Goal: Information Seeking & Learning: Learn about a topic

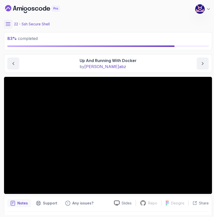
scroll to position [14, 0]
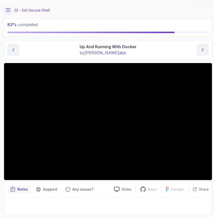
click at [109, 201] on div at bounding box center [107, 205] width 201 height 14
click at [157, 15] on main "My Courses Linux for Professionals 181 Points [PERSON_NAME] Coats Software Engi…" at bounding box center [108, 108] width 208 height 213
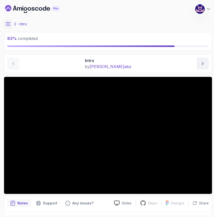
click at [7, 22] on icon at bounding box center [8, 23] width 5 height 3
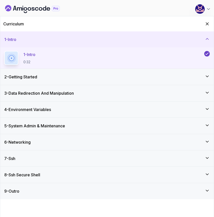
click at [32, 178] on div "8 - Ssh Secure Shell" at bounding box center [106, 175] width 213 height 16
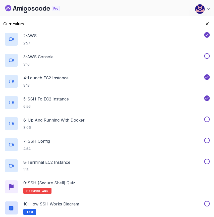
scroll to position [153, 0]
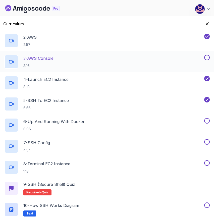
click at [208, 57] on button at bounding box center [207, 58] width 6 height 6
click at [96, 124] on div "6 - Up And Running With Docker 8:06" at bounding box center [103, 125] width 199 height 14
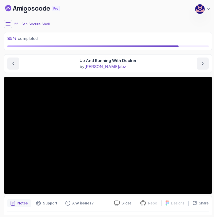
scroll to position [14, 0]
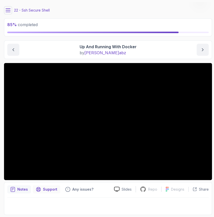
click at [46, 193] on div "Support" at bounding box center [46, 189] width 27 height 8
click at [46, 189] on p "Support" at bounding box center [50, 189] width 14 height 5
click at [17, 190] on div "Notes" at bounding box center [19, 189] width 24 height 8
click at [52, 186] on div "Support" at bounding box center [46, 189] width 27 height 8
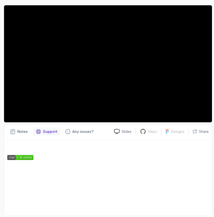
scroll to position [110, 0]
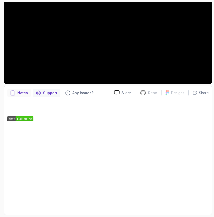
click at [22, 94] on p "Notes" at bounding box center [22, 92] width 11 height 5
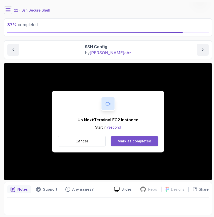
click at [133, 141] on div "Mark as completed" at bounding box center [134, 141] width 34 height 5
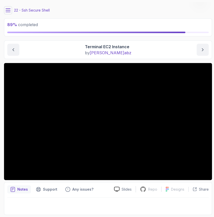
click at [124, 60] on main "My Courses Linux for Professionals 183 Points M. Koby Coats Software Engineer 2…" at bounding box center [108, 108] width 208 height 213
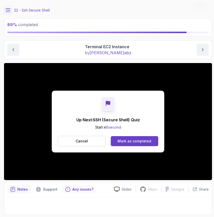
click at [79, 188] on p "Any issues?" at bounding box center [82, 189] width 21 height 5
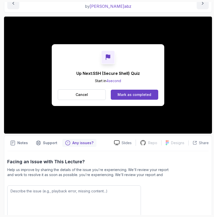
scroll to position [87, 0]
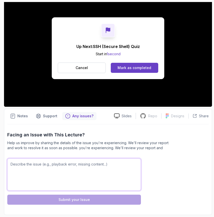
click at [58, 171] on textarea at bounding box center [74, 174] width 134 height 32
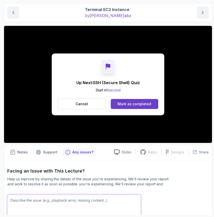
scroll to position [50, 0]
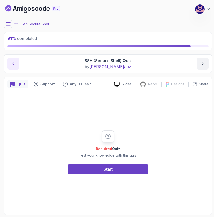
click at [13, 61] on icon "previous content" at bounding box center [13, 63] width 5 height 5
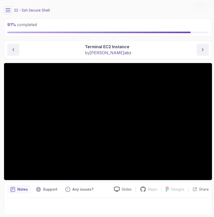
scroll to position [13, 0]
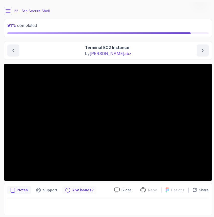
click at [87, 190] on p "Any issues?" at bounding box center [82, 190] width 21 height 5
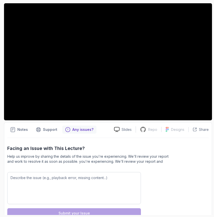
scroll to position [80, 0]
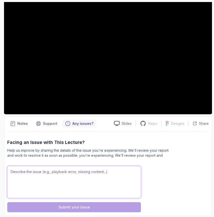
click at [73, 172] on textarea at bounding box center [74, 182] width 134 height 32
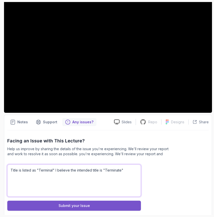
scroll to position [87, 0]
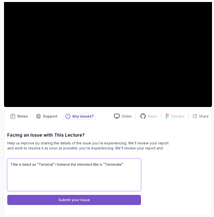
type textarea "Title is listed as "Terminal" I believe the intended title is "Terminate""
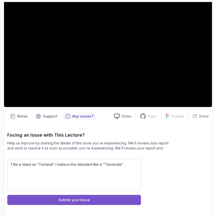
click at [94, 200] on button "Submit your Issue" at bounding box center [74, 200] width 134 height 10
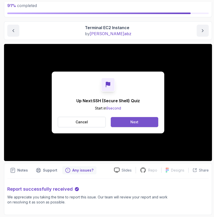
click at [136, 124] on div "Next" at bounding box center [134, 121] width 8 height 5
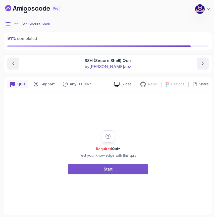
click at [105, 171] on div "Start" at bounding box center [108, 169] width 9 height 6
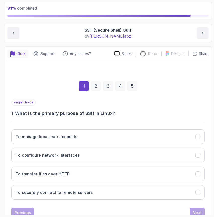
scroll to position [47, 0]
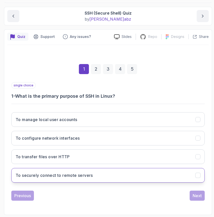
click at [81, 175] on h3 "To securely connect to remote servers" at bounding box center [54, 175] width 77 height 6
click at [195, 196] on div "Next" at bounding box center [197, 196] width 9 height 6
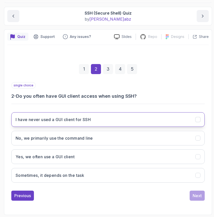
click at [115, 122] on button "I have never used a GUI client for SSH" at bounding box center [107, 119] width 193 height 15
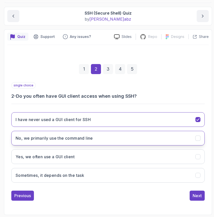
click at [102, 140] on button "No, we primarily use the command line" at bounding box center [107, 138] width 193 height 15
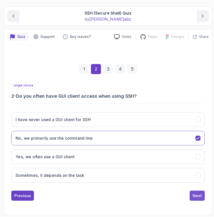
click at [197, 197] on div "Next" at bounding box center [197, 196] width 9 height 6
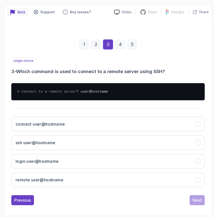
scroll to position [73, 0]
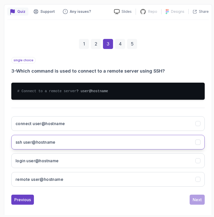
click at [99, 147] on button "ssh user@hostname" at bounding box center [107, 142] width 193 height 15
click at [199, 201] on div "Next" at bounding box center [197, 200] width 9 height 6
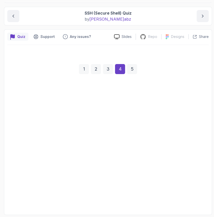
scroll to position [47, 0]
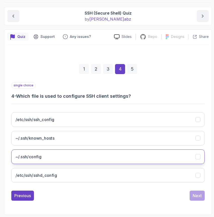
click at [69, 156] on button "~/.ssh/config" at bounding box center [107, 156] width 193 height 15
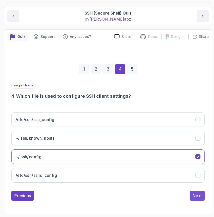
click at [196, 194] on div "Next" at bounding box center [197, 196] width 9 height 6
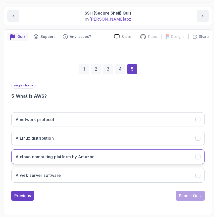
click at [77, 155] on h3 "A cloud computing platform by Amazon" at bounding box center [55, 157] width 79 height 6
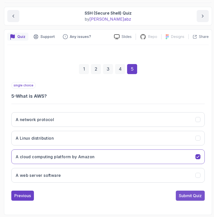
click at [189, 197] on div "Submit Quiz" at bounding box center [190, 196] width 23 height 6
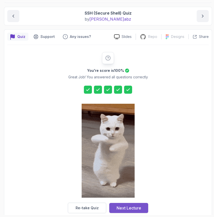
click at [127, 207] on div "Next Lecture" at bounding box center [128, 208] width 25 height 6
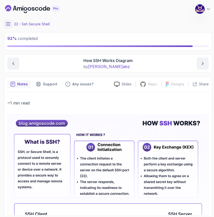
click at [9, 27] on button at bounding box center [8, 24] width 8 height 8
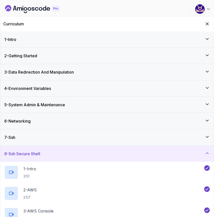
click at [54, 135] on div "7 - Ssh" at bounding box center [106, 137] width 205 height 6
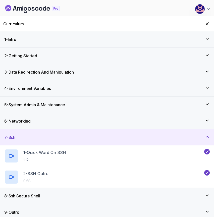
click at [46, 196] on div "8 - Ssh Secure Shell" at bounding box center [106, 196] width 205 height 6
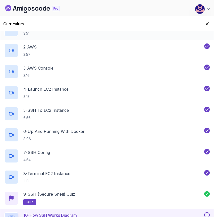
scroll to position [156, 0]
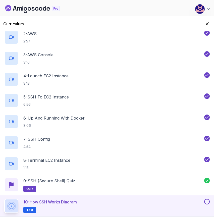
click at [208, 201] on button at bounding box center [207, 202] width 6 height 6
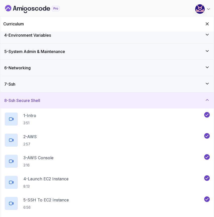
scroll to position [0, 0]
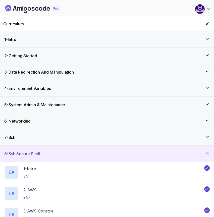
click at [68, 155] on div "8 - Ssh Secure Shell" at bounding box center [106, 154] width 205 height 6
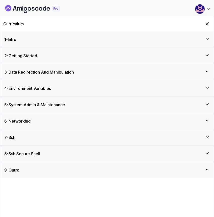
click at [57, 172] on div "9 - Outro" at bounding box center [106, 170] width 205 height 6
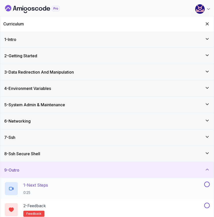
click at [48, 191] on p "0:25" at bounding box center [35, 192] width 25 height 5
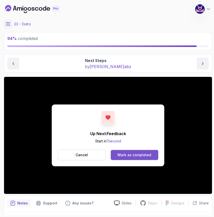
click at [130, 154] on div "Mark as completed" at bounding box center [134, 154] width 34 height 5
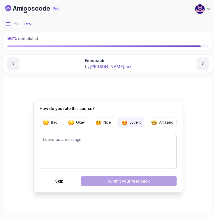
click at [136, 122] on p "Love it" at bounding box center [135, 122] width 11 height 5
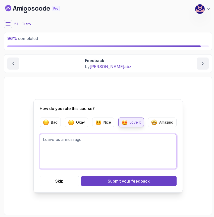
click at [101, 154] on textarea at bounding box center [108, 151] width 137 height 35
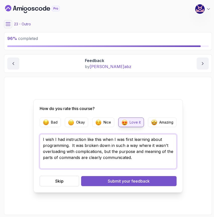
type textarea "I wish I had instruction like this when I was first learning about programming.…"
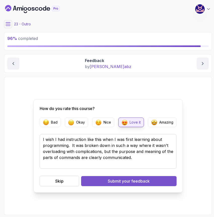
click at [130, 183] on span "your feedback" at bounding box center [136, 181] width 28 height 6
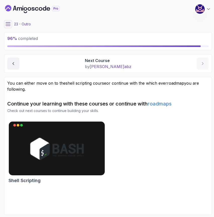
click at [7, 25] on icon at bounding box center [8, 24] width 5 height 5
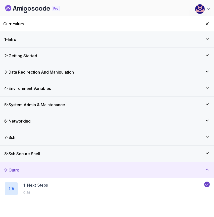
scroll to position [9, 0]
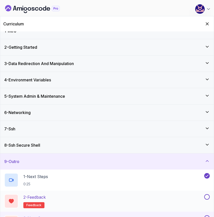
click at [206, 198] on button at bounding box center [207, 197] width 6 height 6
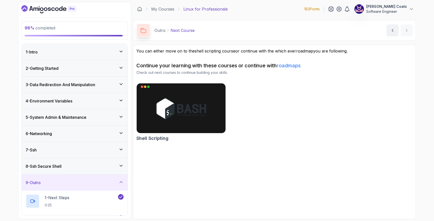
scroll to position [38, 0]
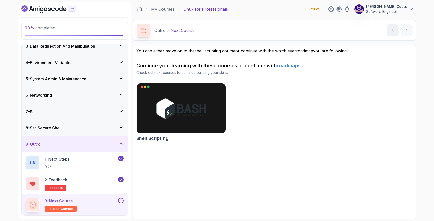
click at [121, 201] on button at bounding box center [121, 201] width 6 height 6
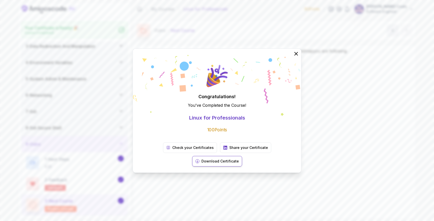
click at [214, 159] on p "Download Certificate" at bounding box center [219, 161] width 37 height 5
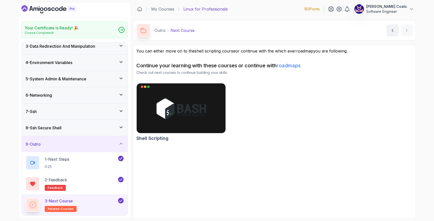
click at [214, 67] on link "roadmaps" at bounding box center [289, 66] width 24 height 6
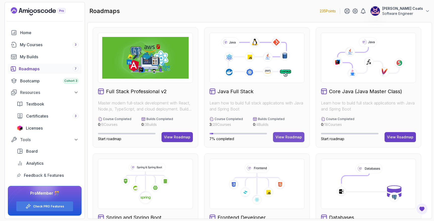
click at [287, 137] on div "View Roadmap" at bounding box center [288, 137] width 26 height 5
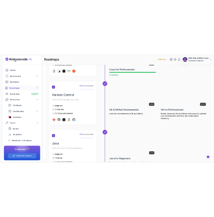
scroll to position [244, 0]
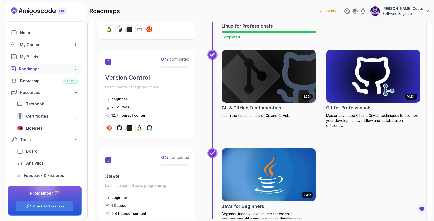
click at [265, 72] on img at bounding box center [268, 76] width 99 height 55
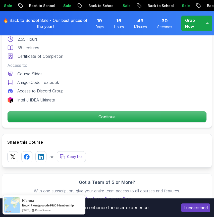
scroll to position [230, 0]
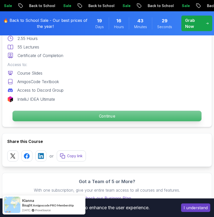
click at [103, 118] on p "Continue" at bounding box center [107, 116] width 189 height 11
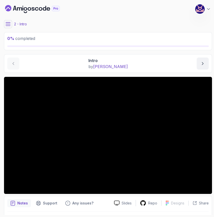
scroll to position [14, 0]
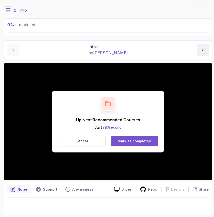
click at [136, 141] on div "Mark as completed" at bounding box center [134, 141] width 34 height 5
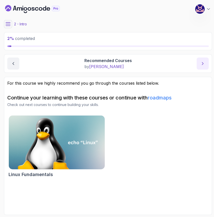
click at [202, 64] on icon "next content" at bounding box center [202, 63] width 5 height 5
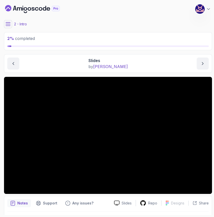
scroll to position [14, 0]
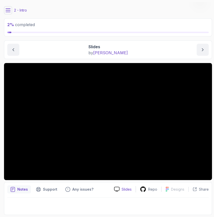
click at [119, 190] on icon at bounding box center [117, 188] width 6 height 5
click at [204, 46] on button "next content" at bounding box center [203, 50] width 12 height 12
click at [9, 11] on icon at bounding box center [8, 10] width 5 height 5
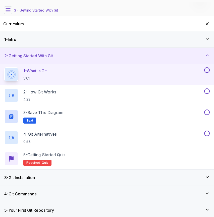
click at [163, 35] on div "1 - Intro" at bounding box center [106, 39] width 213 height 16
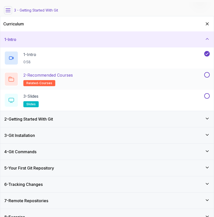
click at [207, 75] on button at bounding box center [207, 75] width 6 height 6
click at [208, 97] on button at bounding box center [207, 96] width 6 height 6
click at [10, 10] on icon at bounding box center [8, 10] width 5 height 5
click at [203, 22] on div "Curriculum" at bounding box center [106, 23] width 213 height 15
click at [206, 22] on icon "Hide Curriculum for mobile" at bounding box center [207, 24] width 6 height 6
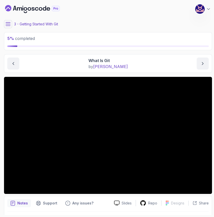
click at [25, 9] on icon "Dashboard" at bounding box center [32, 9] width 55 height 8
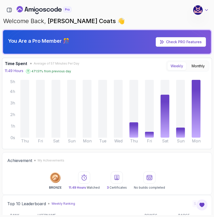
click at [207, 8] on icon at bounding box center [206, 10] width 5 height 5
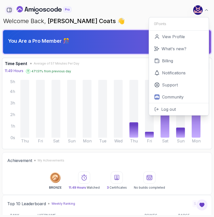
click at [5, 8] on button "button" at bounding box center [9, 10] width 9 height 9
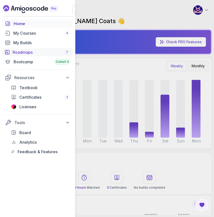
click at [28, 52] on div "Roadmaps 7" at bounding box center [41, 52] width 57 height 6
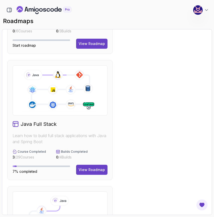
scroll to position [104, 0]
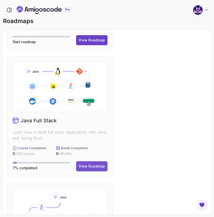
click at [97, 167] on div "View Roadmap" at bounding box center [92, 166] width 26 height 5
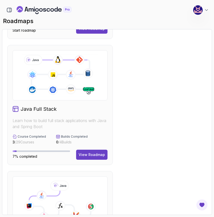
scroll to position [116, 0]
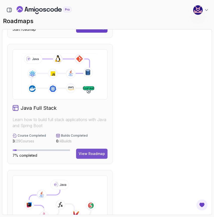
click at [100, 154] on div "View Roadmap" at bounding box center [92, 153] width 26 height 5
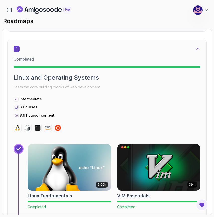
scroll to position [128, 0]
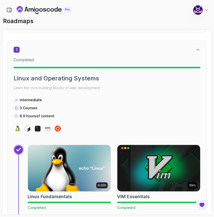
click at [198, 49] on icon at bounding box center [198, 49] width 3 height 1
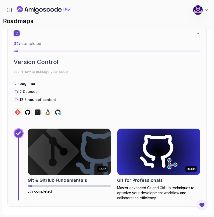
scroll to position [255, 0]
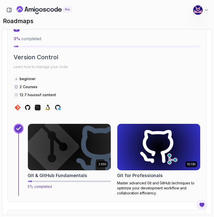
click at [64, 145] on img at bounding box center [69, 146] width 87 height 49
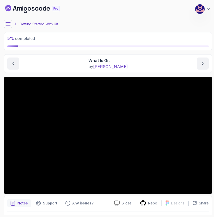
click at [7, 23] on icon at bounding box center [8, 24] width 5 height 5
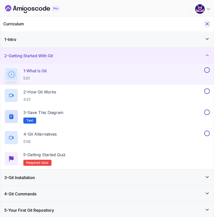
click at [206, 23] on icon "Hide Curriculum for mobile" at bounding box center [207, 24] width 3 height 3
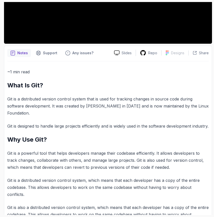
scroll to position [163, 0]
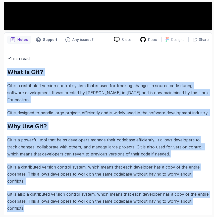
drag, startPoint x: 8, startPoint y: 71, endPoint x: 149, endPoint y: 207, distance: 195.6
click at [149, 207] on div "~1 min read What Is Git? Git is a distributed version control system that is us…" at bounding box center [107, 133] width 201 height 171
copy div "What Is Git? Git is a distributed version control system that is used for track…"
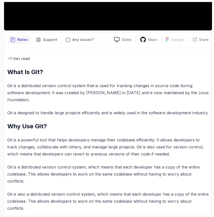
click at [165, 64] on div "~1 min read What Is Git? Git is a distributed version control system that is us…" at bounding box center [107, 133] width 201 height 157
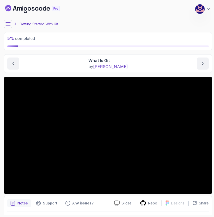
scroll to position [9, 0]
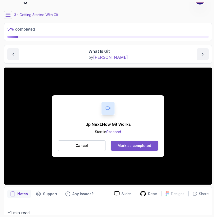
click at [137, 144] on div "Mark as completed" at bounding box center [134, 145] width 34 height 5
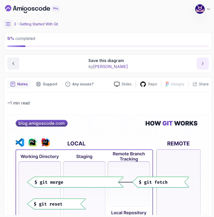
click at [201, 62] on icon "next content" at bounding box center [202, 63] width 5 height 5
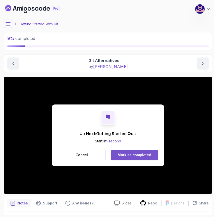
click at [140, 155] on div "Mark as completed" at bounding box center [134, 154] width 34 height 5
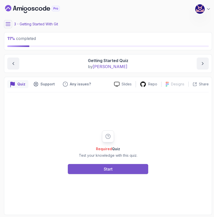
click at [123, 169] on button "Start" at bounding box center [108, 169] width 80 height 10
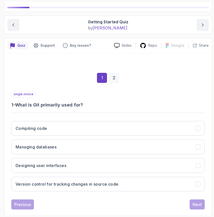
scroll to position [47, 0]
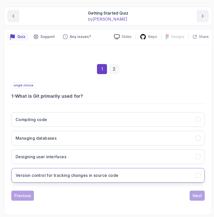
click at [107, 172] on h3 "Version control for tracking changes in source code" at bounding box center [67, 175] width 103 height 6
click at [198, 198] on div "Next" at bounding box center [197, 196] width 9 height 6
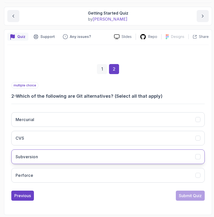
click at [96, 151] on button "Subversion" at bounding box center [107, 156] width 193 height 15
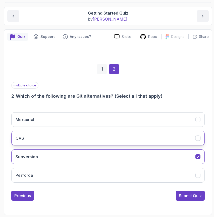
click at [94, 137] on button "CVS" at bounding box center [107, 138] width 193 height 15
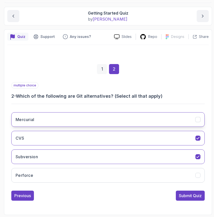
click at [124, 117] on button "Mercurial" at bounding box center [107, 119] width 193 height 15
click at [133, 120] on button "Mercurial" at bounding box center [107, 119] width 193 height 15
click at [145, 118] on button "Mercurial" at bounding box center [107, 119] width 193 height 15
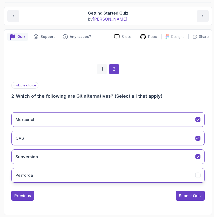
click at [74, 176] on button "Perforce" at bounding box center [107, 175] width 193 height 15
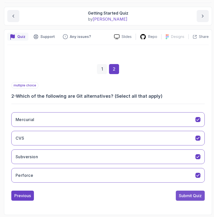
click at [184, 195] on div "Submit Quiz" at bounding box center [190, 196] width 23 height 6
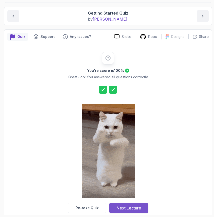
click at [124, 209] on div "Next Lecture" at bounding box center [128, 208] width 25 height 6
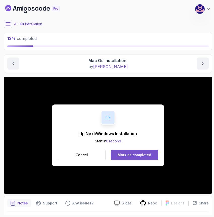
click at [140, 155] on div "Mark as completed" at bounding box center [134, 154] width 34 height 5
click at [138, 155] on div "Mark as completed" at bounding box center [134, 154] width 34 height 5
click at [141, 154] on div "Mark as completed" at bounding box center [134, 154] width 34 height 5
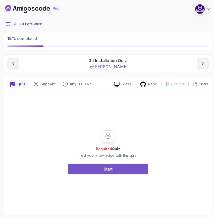
click at [112, 170] on div "Start" at bounding box center [108, 169] width 9 height 6
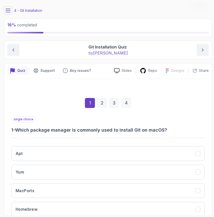
scroll to position [47, 0]
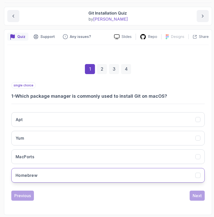
click at [50, 175] on button "Homebrew" at bounding box center [107, 175] width 193 height 15
click at [199, 195] on div "Next" at bounding box center [197, 196] width 9 height 6
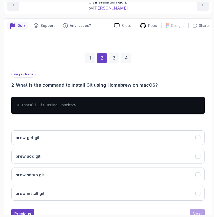
scroll to position [77, 0]
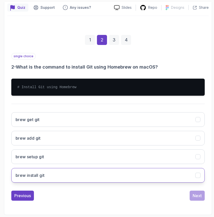
click at [72, 174] on button "brew install git" at bounding box center [107, 175] width 193 height 15
click at [197, 197] on div "Next" at bounding box center [197, 196] width 9 height 6
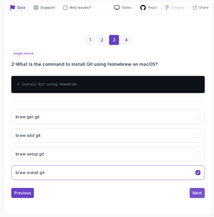
scroll to position [47, 0]
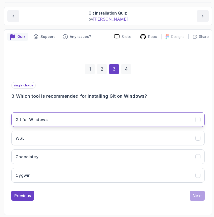
click at [147, 116] on button "Git for Windows" at bounding box center [107, 119] width 193 height 15
click at [196, 197] on div "Next" at bounding box center [197, 196] width 9 height 6
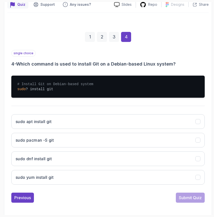
scroll to position [82, 0]
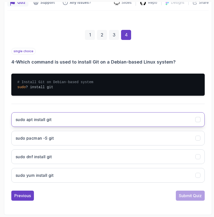
click at [112, 121] on button "sudo apt install git" at bounding box center [107, 119] width 193 height 15
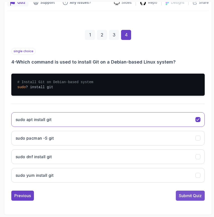
click at [191, 194] on div "Submit Quiz" at bounding box center [190, 196] width 23 height 6
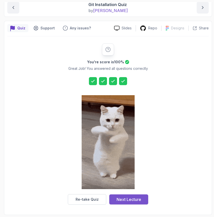
click at [134, 198] on div "Next Lecture" at bounding box center [128, 199] width 25 height 6
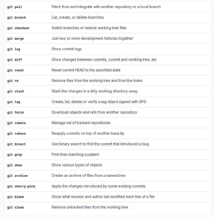
scroll to position [317, 0]
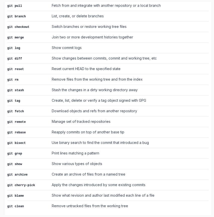
drag, startPoint x: 7, startPoint y: 79, endPoint x: 119, endPoint y: 211, distance: 172.9
click at [119, 211] on div "~2 min read List of Git Commands Command Description git init Initialize a new …" at bounding box center [107, 57] width 201 height 324
copy div "List of Git Commands"
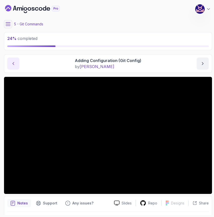
click at [12, 63] on icon "previous content" at bounding box center [13, 63] width 5 height 5
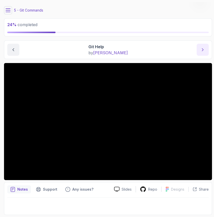
click at [203, 50] on icon "next content" at bounding box center [202, 49] width 1 height 3
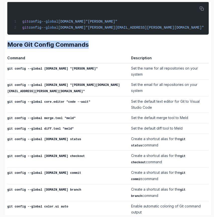
scroll to position [235, 0]
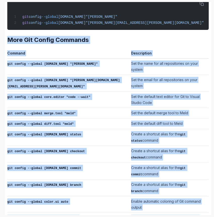
drag, startPoint x: 8, startPoint y: 117, endPoint x: 197, endPoint y: 201, distance: 207.7
click at [197, 201] on div "~1 min read git config --global user.name "John Doe" git config --global user.e…" at bounding box center [107, 117] width 201 height 266
copy div "More Git Config Commands Command Description git config --global user.name "Joh…"
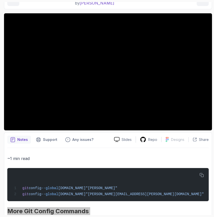
scroll to position [0, 0]
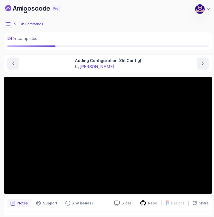
click at [9, 25] on icon at bounding box center [8, 24] width 5 height 5
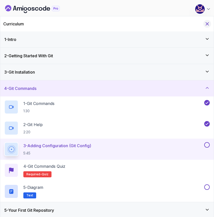
click at [207, 23] on icon "Hide Curriculum for mobile" at bounding box center [207, 24] width 6 height 6
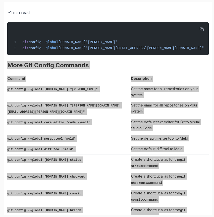
scroll to position [235, 0]
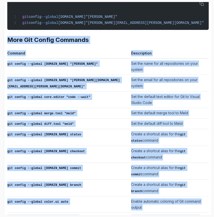
click at [129, 41] on h2 "More Git Config Commands" at bounding box center [107, 40] width 201 height 8
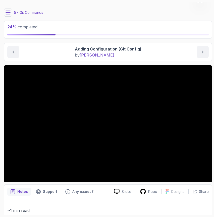
scroll to position [0, 0]
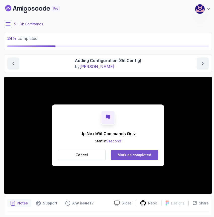
click at [128, 156] on div "Mark as completed" at bounding box center [134, 154] width 34 height 5
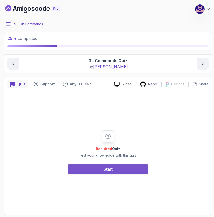
click at [114, 171] on button "Start" at bounding box center [108, 169] width 80 height 10
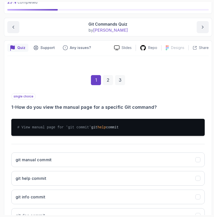
scroll to position [82, 0]
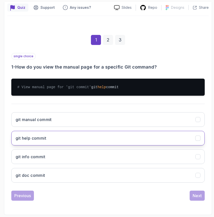
click at [55, 140] on button "git help commit" at bounding box center [107, 138] width 193 height 15
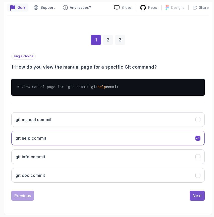
click at [199, 196] on div "Next" at bounding box center [197, 196] width 9 height 6
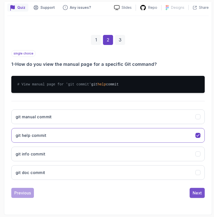
scroll to position [77, 0]
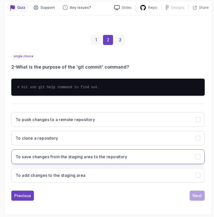
click at [68, 157] on h3 "To save changes from the staging area to the repository" at bounding box center [71, 157] width 111 height 6
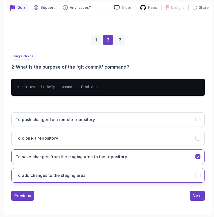
click at [66, 174] on h3 "To add changes to the staging area" at bounding box center [51, 175] width 70 height 6
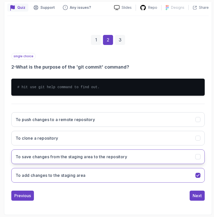
click at [160, 159] on button "To save changes from the staging area to the repository" at bounding box center [107, 156] width 193 height 15
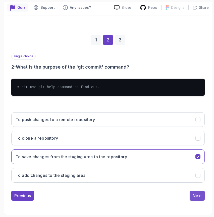
click at [200, 197] on div "Next" at bounding box center [197, 196] width 9 height 6
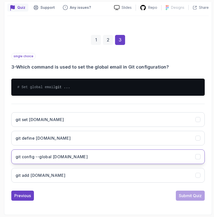
click at [64, 160] on h3 "git config --global user.email" at bounding box center [52, 157] width 72 height 6
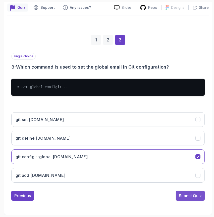
click at [195, 199] on div "Submit Quiz" at bounding box center [190, 196] width 23 height 6
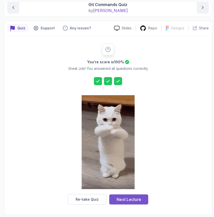
click at [132, 199] on div "Next Lecture" at bounding box center [128, 199] width 25 height 6
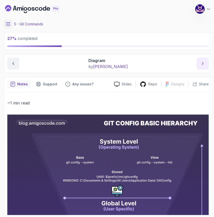
click at [202, 64] on icon "next content" at bounding box center [202, 63] width 5 height 5
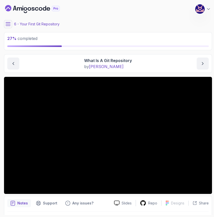
click at [9, 24] on icon at bounding box center [8, 23] width 5 height 3
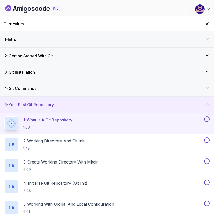
click at [36, 42] on div "1 - Intro" at bounding box center [106, 39] width 213 height 16
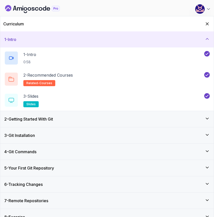
click at [65, 35] on div "1 - Intro" at bounding box center [106, 39] width 213 height 16
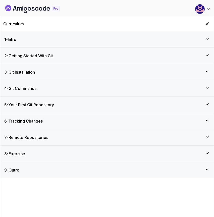
click at [50, 51] on div "2 - Getting Started With Git" at bounding box center [106, 56] width 213 height 16
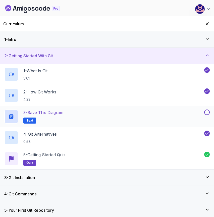
click at [208, 112] on button at bounding box center [207, 112] width 6 height 6
click at [192, 53] on div "2 - Getting Started With Git" at bounding box center [106, 56] width 205 height 6
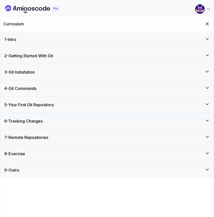
click at [114, 70] on div "3 - Git Installation" at bounding box center [106, 72] width 205 height 6
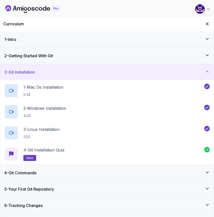
click at [92, 70] on div "3 - Git Installation" at bounding box center [106, 72] width 205 height 6
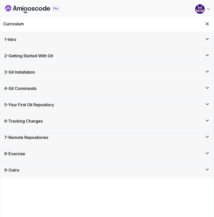
click at [81, 93] on div "4 - Git Commands" at bounding box center [106, 88] width 213 height 16
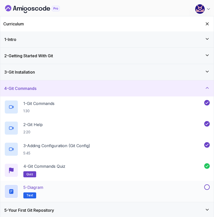
click at [208, 186] on button at bounding box center [207, 187] width 6 height 6
click at [154, 89] on div "4 - Git Commands" at bounding box center [106, 88] width 205 height 6
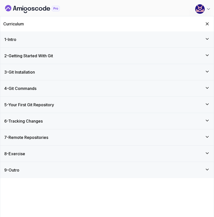
click at [107, 105] on div "5 - Your First Git Repository" at bounding box center [106, 105] width 205 height 6
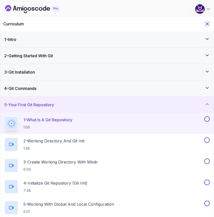
click at [208, 22] on icon "Hide Curriculum for mobile" at bounding box center [207, 24] width 6 height 6
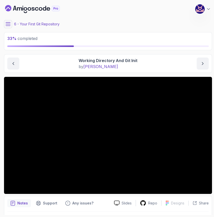
scroll to position [14, 0]
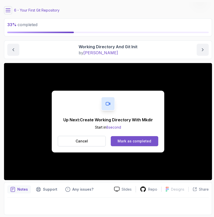
click at [131, 141] on div "Mark as completed" at bounding box center [134, 141] width 34 height 5
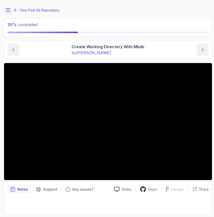
click at [132, 61] on main "My Courses Git & GitHub Fundamentals 236 Points M. Koby Coats Software Engineer…" at bounding box center [108, 108] width 208 height 213
click at [129, 4] on main "My Courses Git & GitHub Fundamentals 236 Points M. Koby Coats Software Engineer…" at bounding box center [108, 108] width 208 height 213
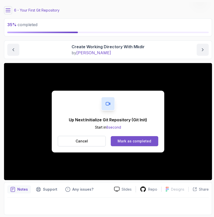
click at [126, 141] on div "Mark as completed" at bounding box center [134, 141] width 34 height 5
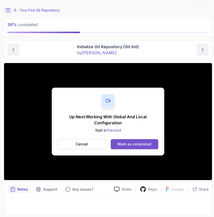
click at [136, 145] on div "Mark as completed" at bounding box center [134, 144] width 34 height 5
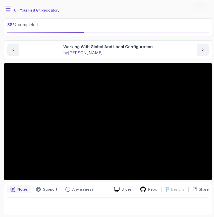
click at [9, 11] on icon at bounding box center [8, 10] width 5 height 5
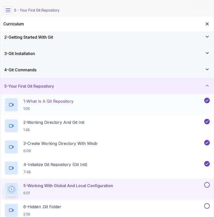
scroll to position [15, 0]
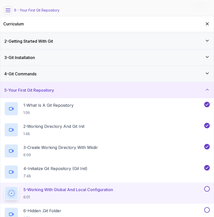
click at [58, 73] on div "4 - Git Commands" at bounding box center [106, 74] width 205 height 6
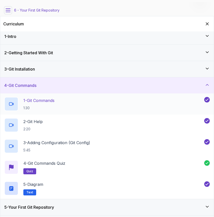
scroll to position [1, 0]
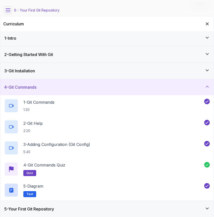
click at [58, 85] on div "4 - Git Commands" at bounding box center [106, 87] width 205 height 6
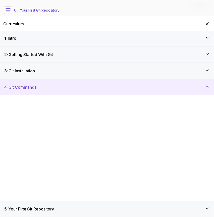
scroll to position [0, 0]
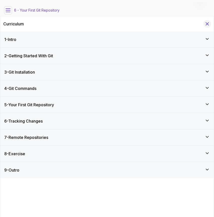
click at [205, 23] on icon "Hide Curriculum for mobile" at bounding box center [207, 24] width 6 height 6
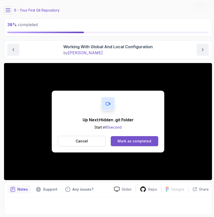
click at [140, 142] on div "Mark as completed" at bounding box center [134, 141] width 34 height 5
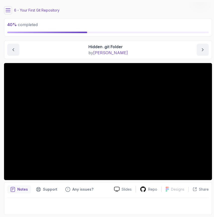
click at [140, 60] on main "My Courses Git & GitHub Fundamentals 236 Points M. Koby Coats Software Engineer…" at bounding box center [108, 108] width 208 height 213
click at [142, 58] on div "Your First Git Repository Hidden .git Folder Hidden .git Folder by nelson" at bounding box center [108, 49] width 208 height 19
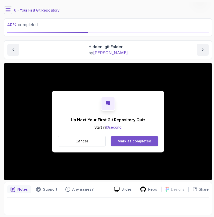
click at [140, 141] on div "Mark as completed" at bounding box center [134, 141] width 34 height 5
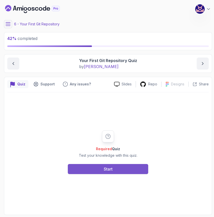
click at [118, 169] on button "Start" at bounding box center [108, 169] width 80 height 10
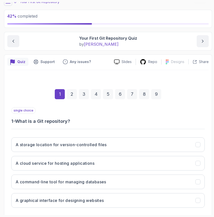
scroll to position [47, 0]
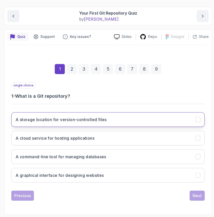
click at [97, 118] on h3 "A storage location for version-controlled files" at bounding box center [61, 119] width 91 height 6
click at [197, 195] on div "Next" at bounding box center [197, 196] width 9 height 6
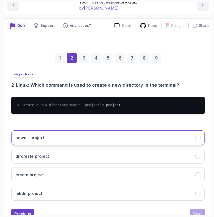
scroll to position [82, 0]
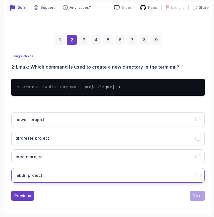
click at [138, 179] on button "mkdir project" at bounding box center [107, 175] width 193 height 15
click at [198, 193] on div "Next" at bounding box center [197, 196] width 9 height 6
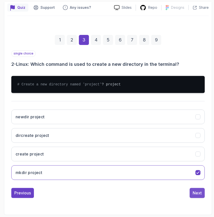
scroll to position [47, 0]
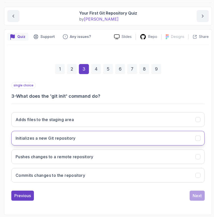
click at [111, 140] on button "Initializes a new Git repository" at bounding box center [107, 138] width 193 height 15
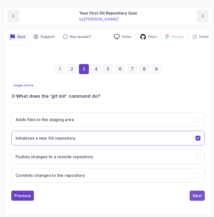
click at [198, 197] on div "Next" at bounding box center [197, 196] width 9 height 6
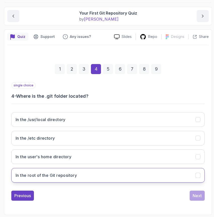
click at [113, 179] on button "In the root of the Git repository" at bounding box center [107, 175] width 193 height 15
click at [194, 196] on div "Next" at bounding box center [197, 196] width 9 height 6
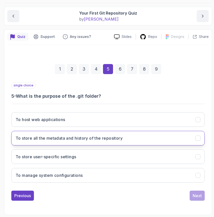
click at [138, 141] on button "To store all the metadata and history of the repository" at bounding box center [107, 138] width 193 height 15
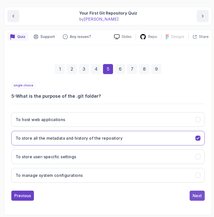
click at [196, 198] on div "Next" at bounding box center [197, 196] width 9 height 6
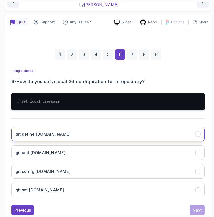
scroll to position [77, 0]
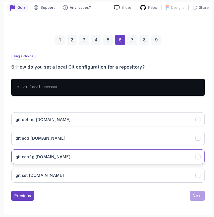
click at [68, 161] on button "git config user.name" at bounding box center [107, 156] width 193 height 15
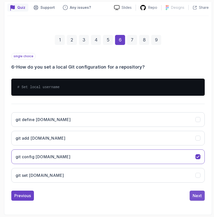
click at [198, 194] on div "Next" at bounding box center [197, 196] width 9 height 6
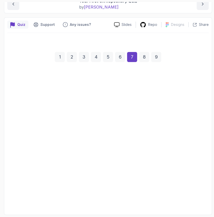
scroll to position [59, 0]
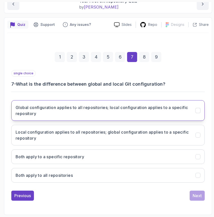
click at [113, 117] on button "Global configuration applies to all repositories; local configuration applies t…" at bounding box center [107, 110] width 193 height 21
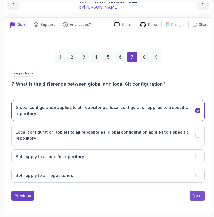
click at [195, 197] on div "Next" at bounding box center [197, 196] width 9 height 6
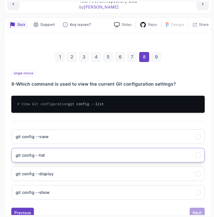
click at [100, 157] on button "git config --list" at bounding box center [107, 155] width 193 height 15
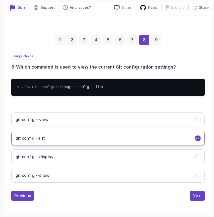
scroll to position [82, 0]
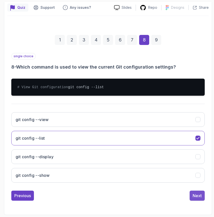
click at [199, 196] on div "Next" at bounding box center [197, 196] width 9 height 6
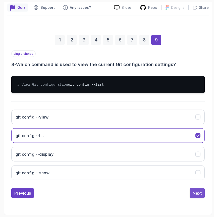
scroll to position [54, 0]
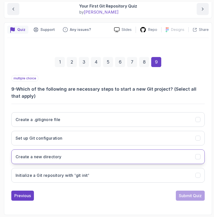
click at [104, 156] on button "Create a new directory" at bounding box center [107, 156] width 193 height 15
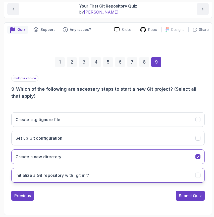
click at [104, 170] on button "Initialize a Git repository with 'git init'" at bounding box center [107, 175] width 193 height 15
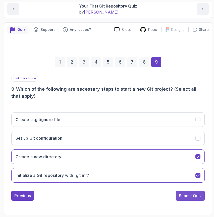
click at [182, 194] on div "Submit Quiz" at bounding box center [190, 196] width 23 height 6
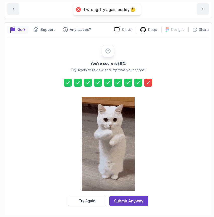
click at [150, 83] on icon at bounding box center [148, 82] width 5 height 5
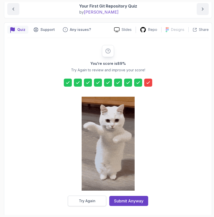
click at [84, 200] on div "Try Again" at bounding box center [87, 200] width 17 height 5
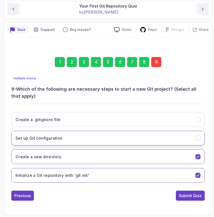
click at [149, 139] on button "Set up Git configuration" at bounding box center [107, 138] width 193 height 15
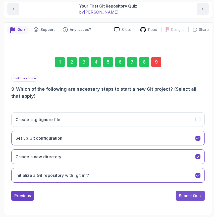
click at [195, 200] on button "Submit Quiz" at bounding box center [190, 196] width 29 height 10
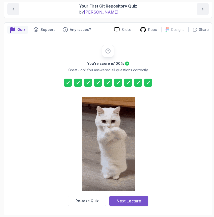
click at [133, 202] on div "Next Lecture" at bounding box center [128, 201] width 25 height 6
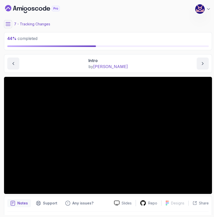
click at [11, 23] on button at bounding box center [8, 24] width 8 height 8
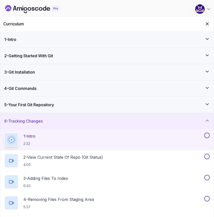
click at [52, 106] on h3 "5 - Your First Git Repository" at bounding box center [29, 105] width 50 height 6
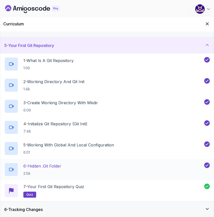
scroll to position [50, 0]
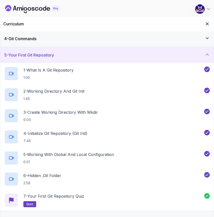
click at [98, 57] on div "5 - Your First Git Repository" at bounding box center [106, 55] width 205 height 6
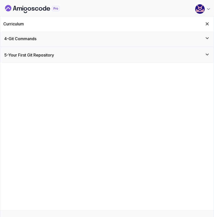
scroll to position [0, 0]
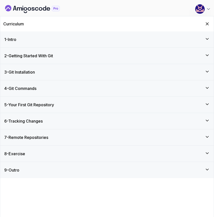
click at [81, 122] on div "6 - Tracking Changes" at bounding box center [106, 121] width 205 height 6
